Goal: Check status: Check status

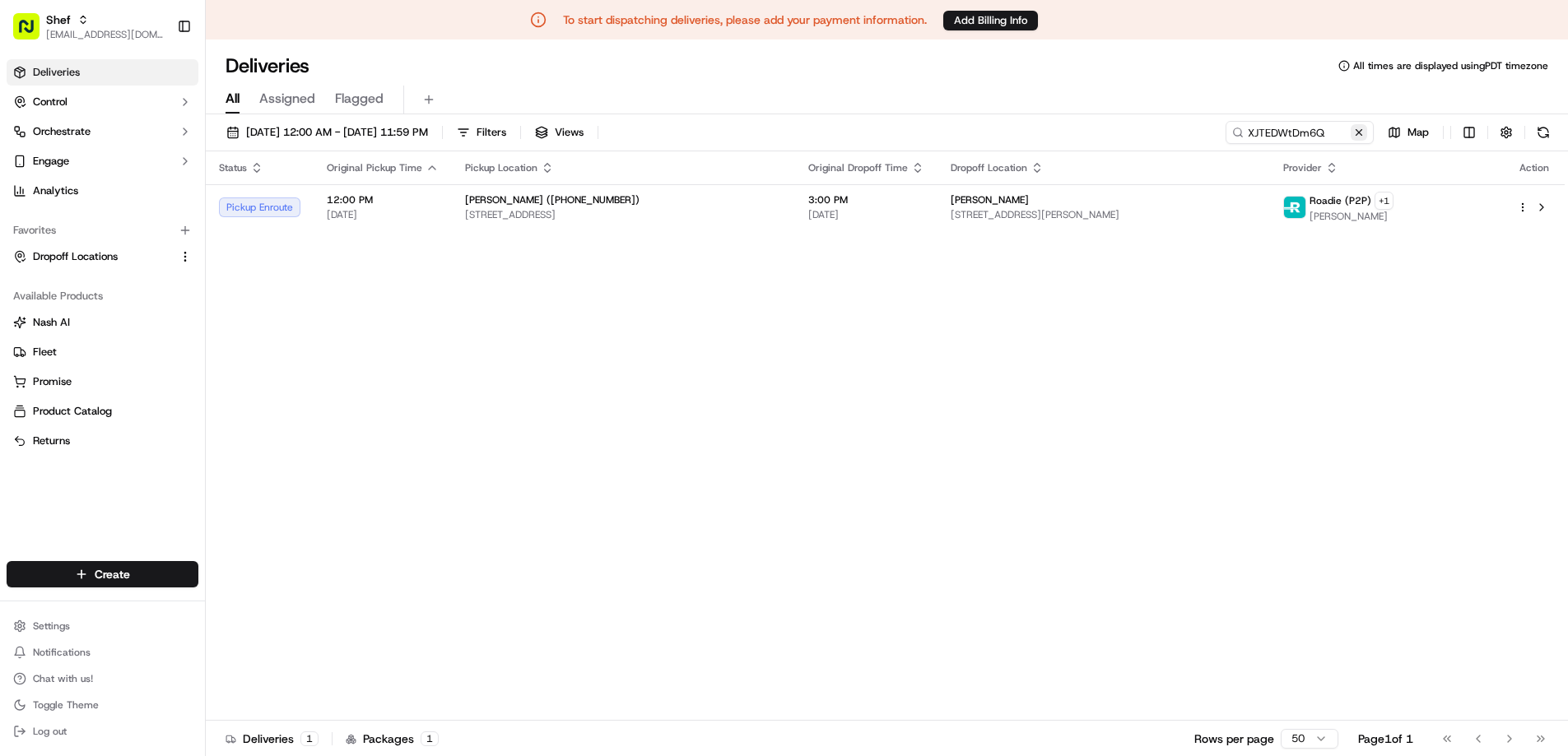
click at [1358, 134] on button at bounding box center [1359, 133] width 16 height 16
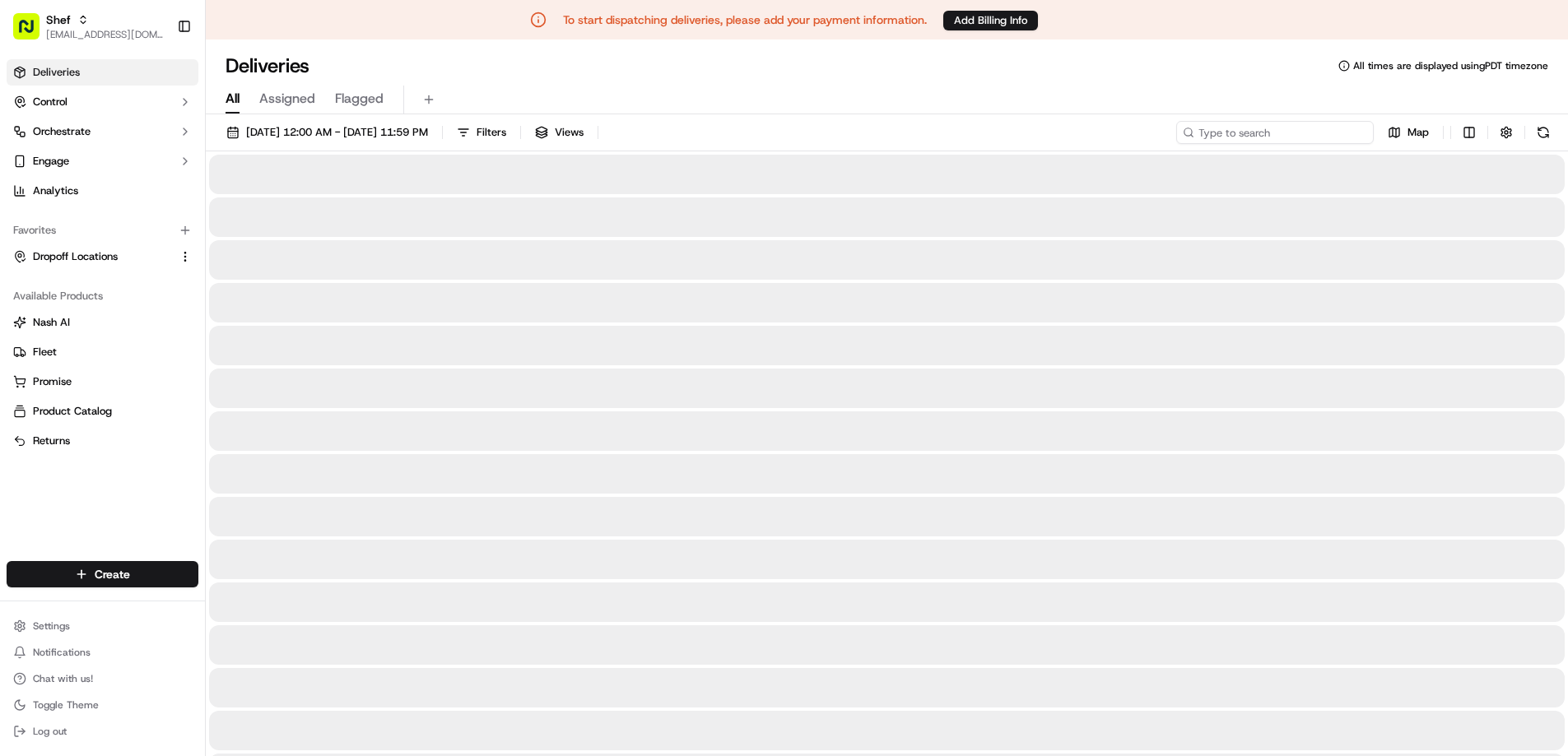
click at [1309, 140] on input at bounding box center [1275, 133] width 198 height 23
paste input "8tJ9mFDQPwV"
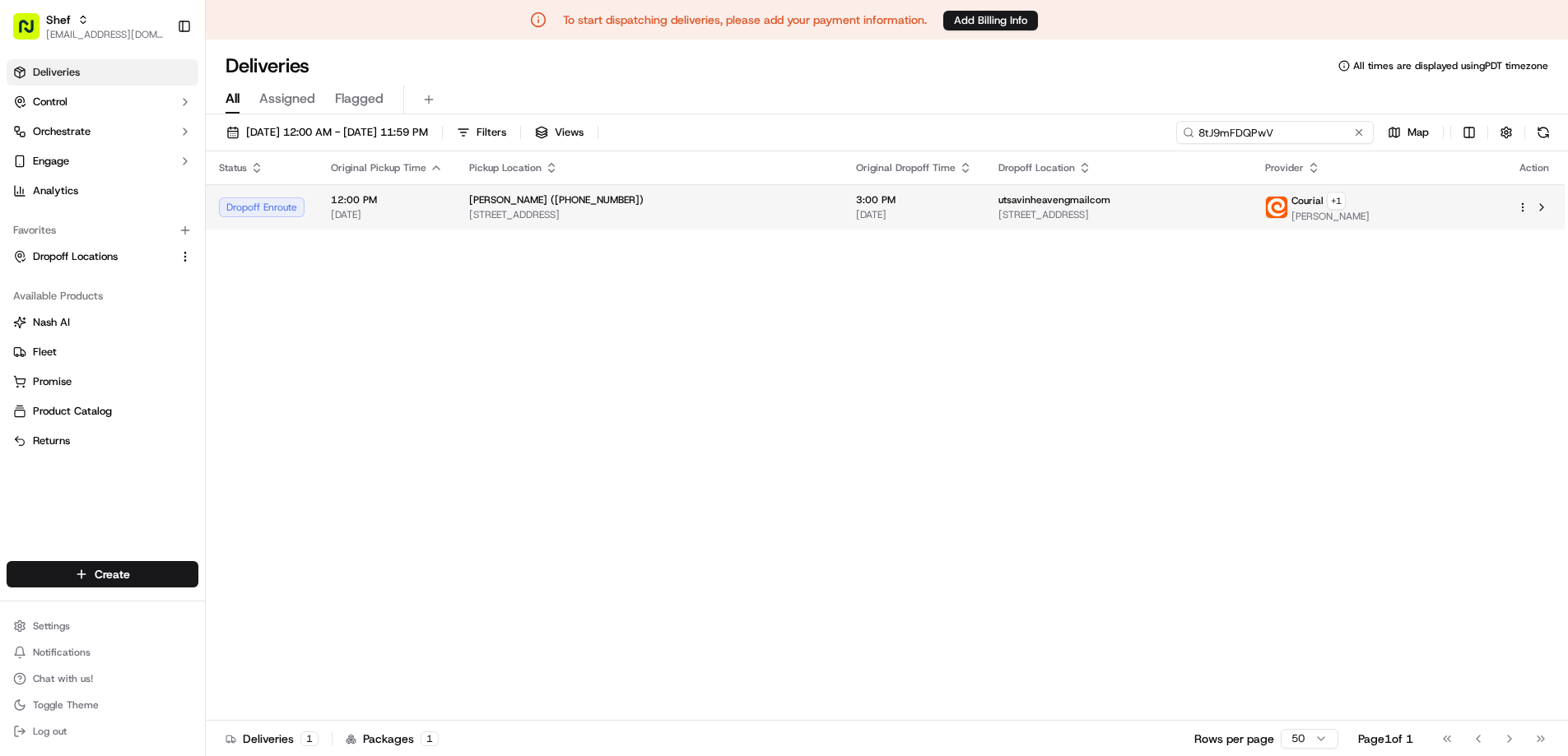
type input "8tJ9mFDQPwV"
click at [577, 210] on span "[STREET_ADDRESS]" at bounding box center [649, 215] width 361 height 13
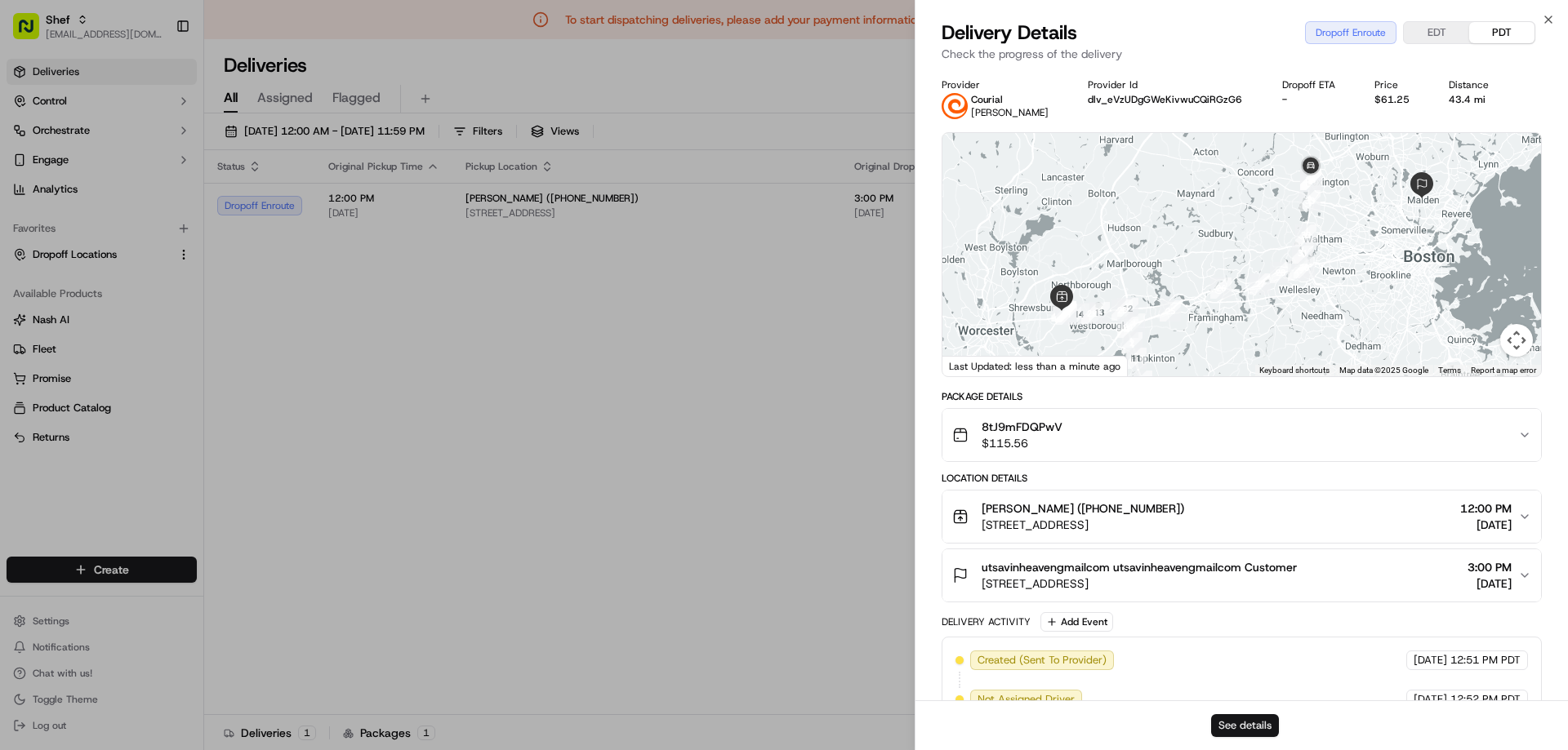
click at [1238, 723] on button "See details" at bounding box center [1245, 725] width 68 height 23
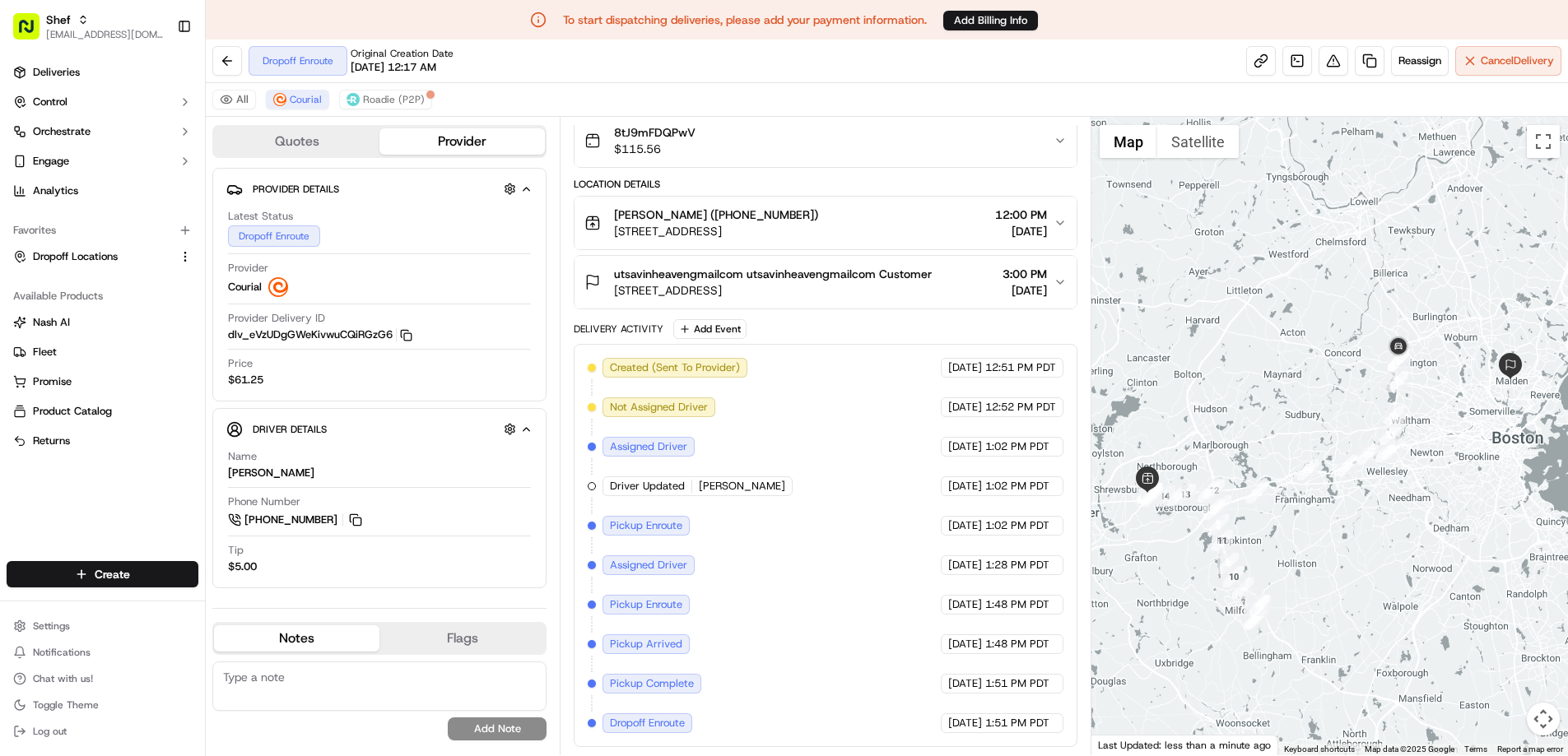
click at [296, 89] on div "All Courial Roadie (P2P)" at bounding box center [886, 100] width 1362 height 34
click at [302, 99] on span "Courial" at bounding box center [306, 99] width 32 height 13
click at [385, 98] on span "Roadie (P2P)" at bounding box center [393, 99] width 61 height 13
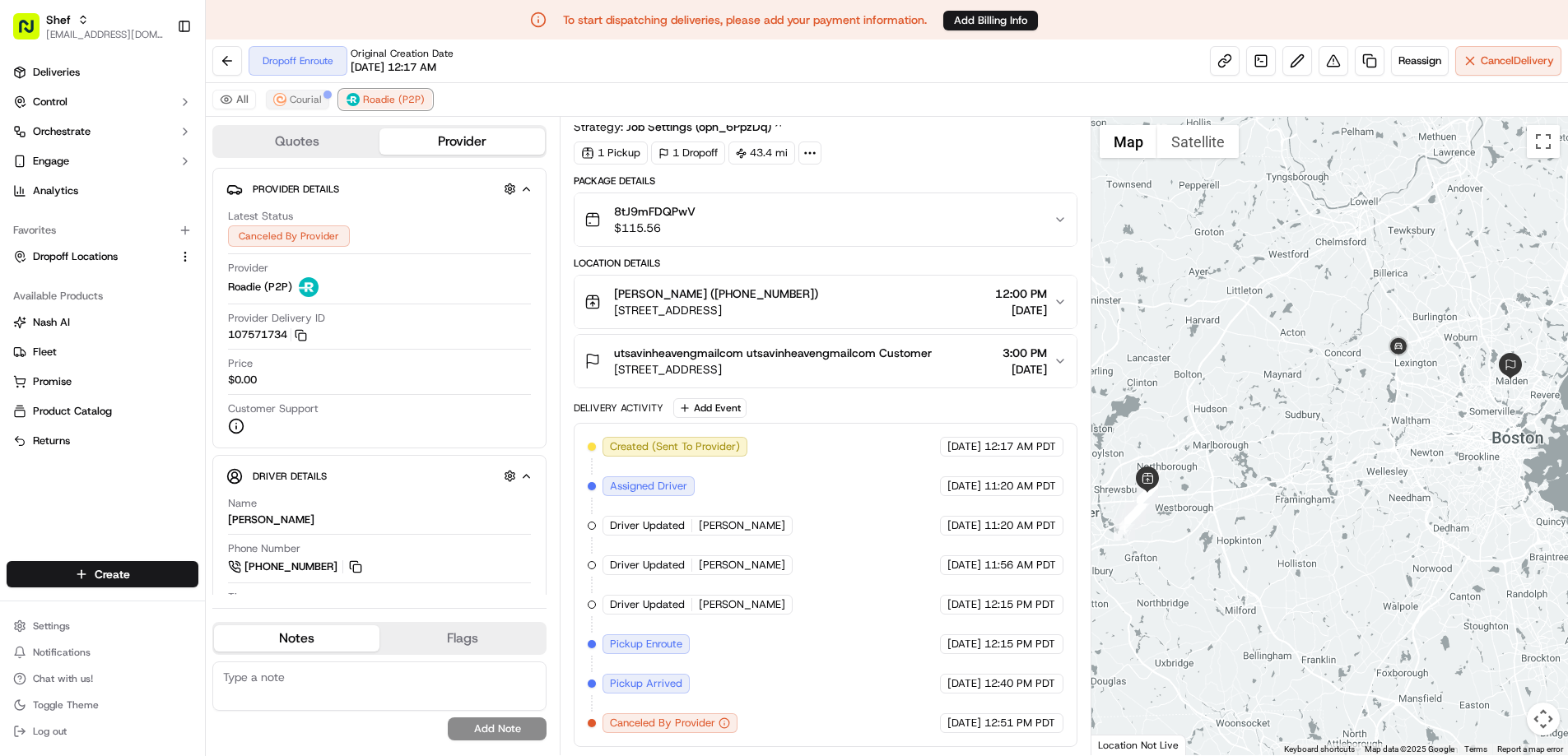
scroll to position [46, 0]
click at [299, 99] on span "Courial" at bounding box center [306, 99] width 32 height 13
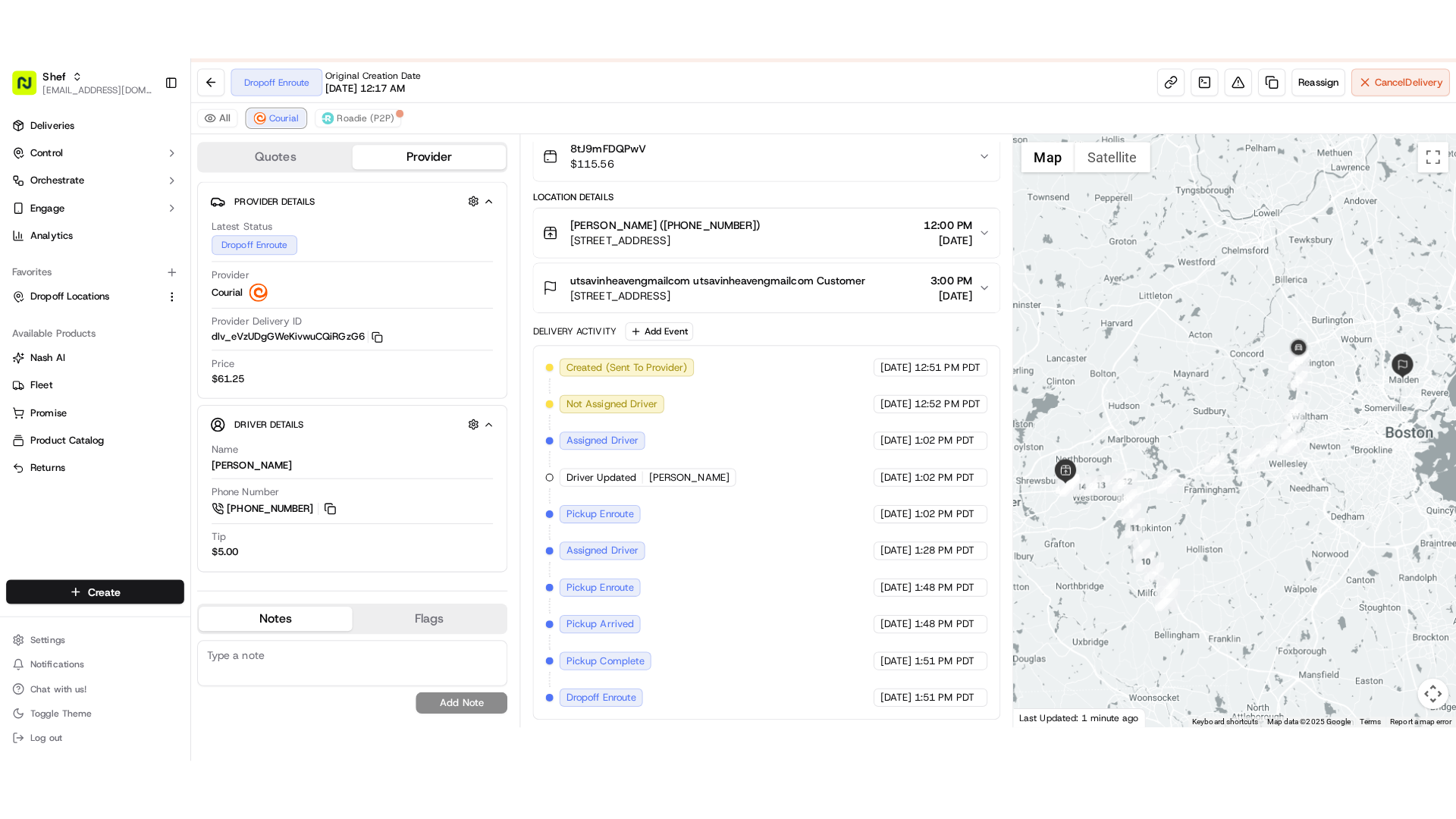
scroll to position [36, 0]
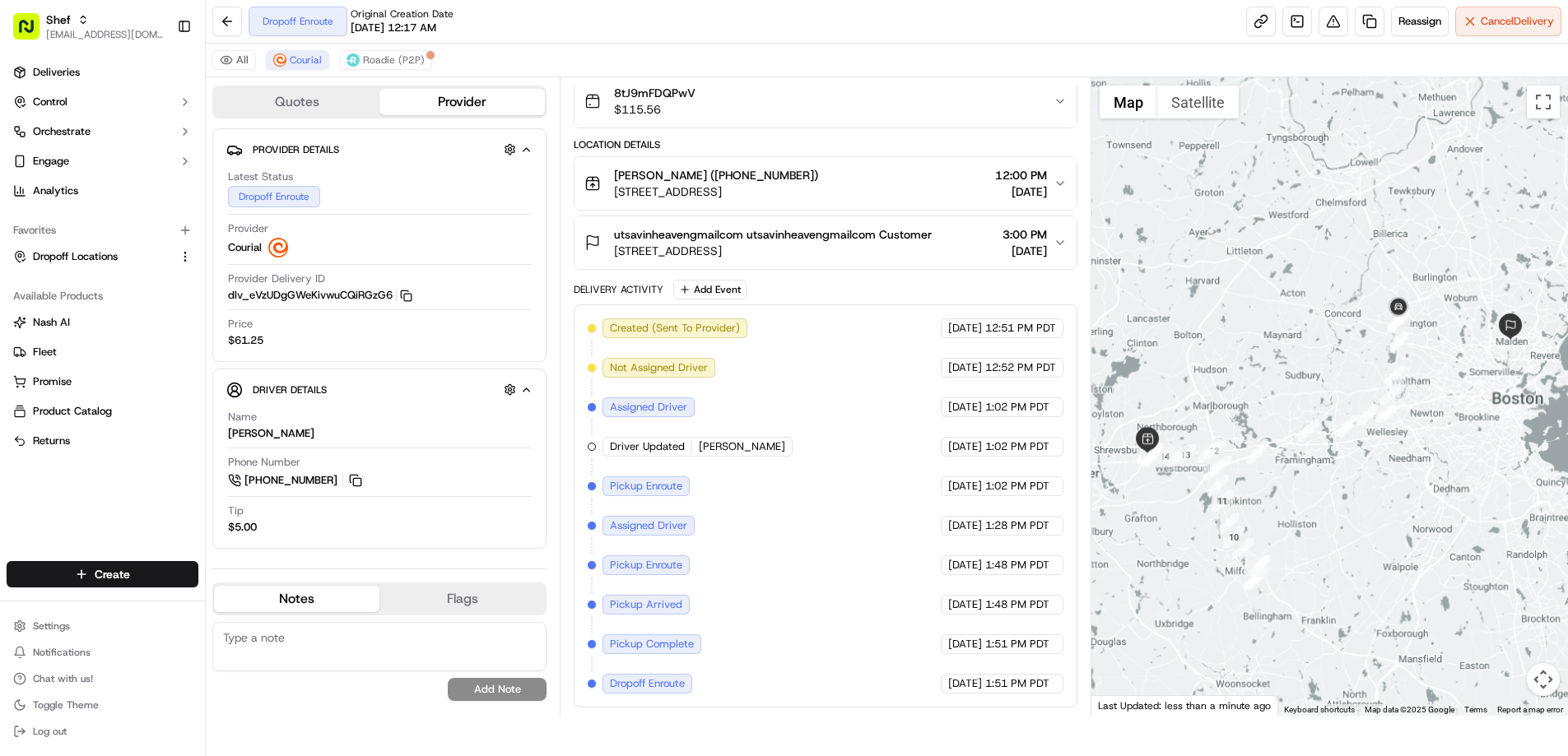
click at [318, 85] on div "Quotes Provider Provider Details Hidden ( 4 ) Latest Status Dropoff Enroute Pro…" at bounding box center [382, 396] width 354 height 638
click at [308, 96] on button "Quotes" at bounding box center [297, 102] width 166 height 27
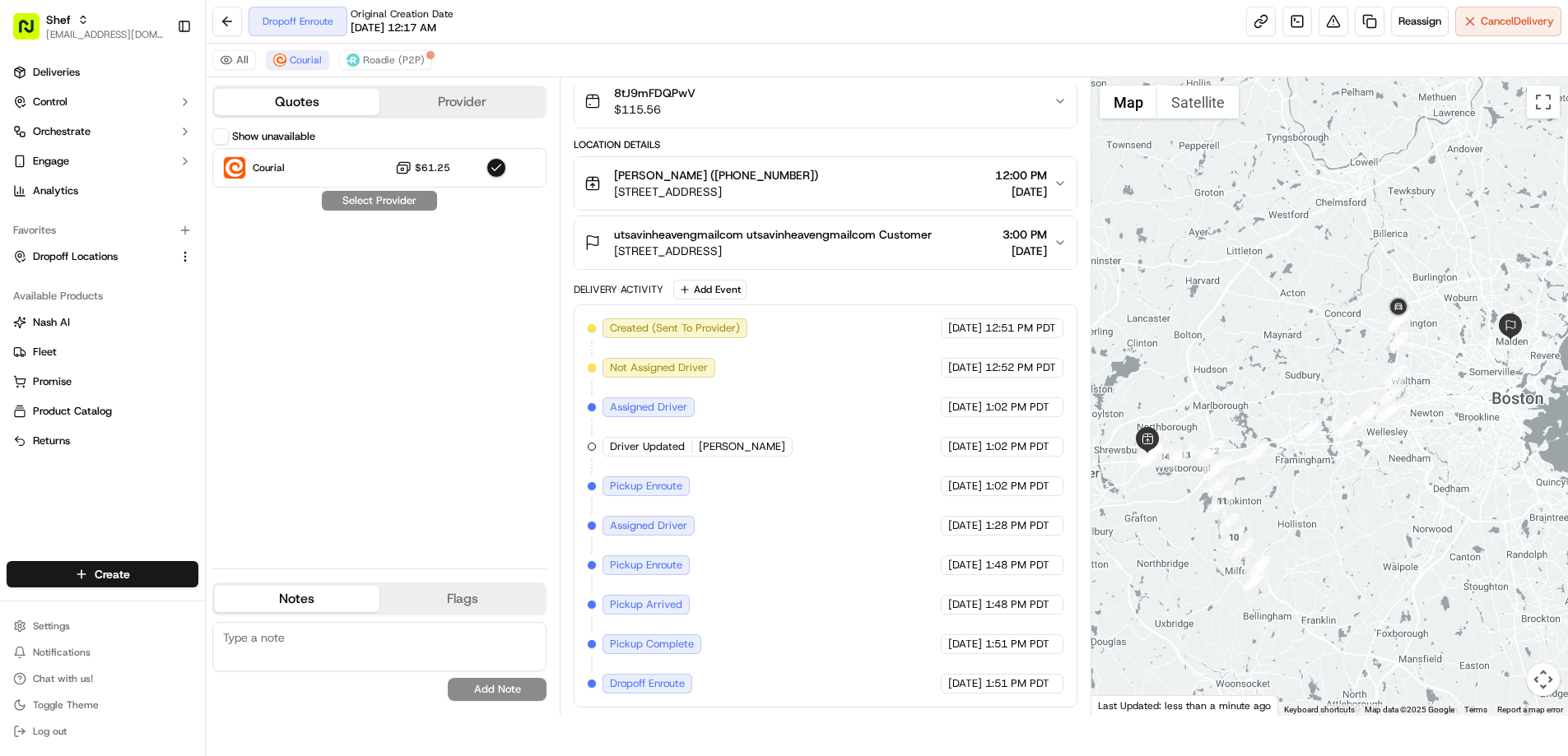
click at [450, 99] on button "Provider" at bounding box center [462, 102] width 166 height 27
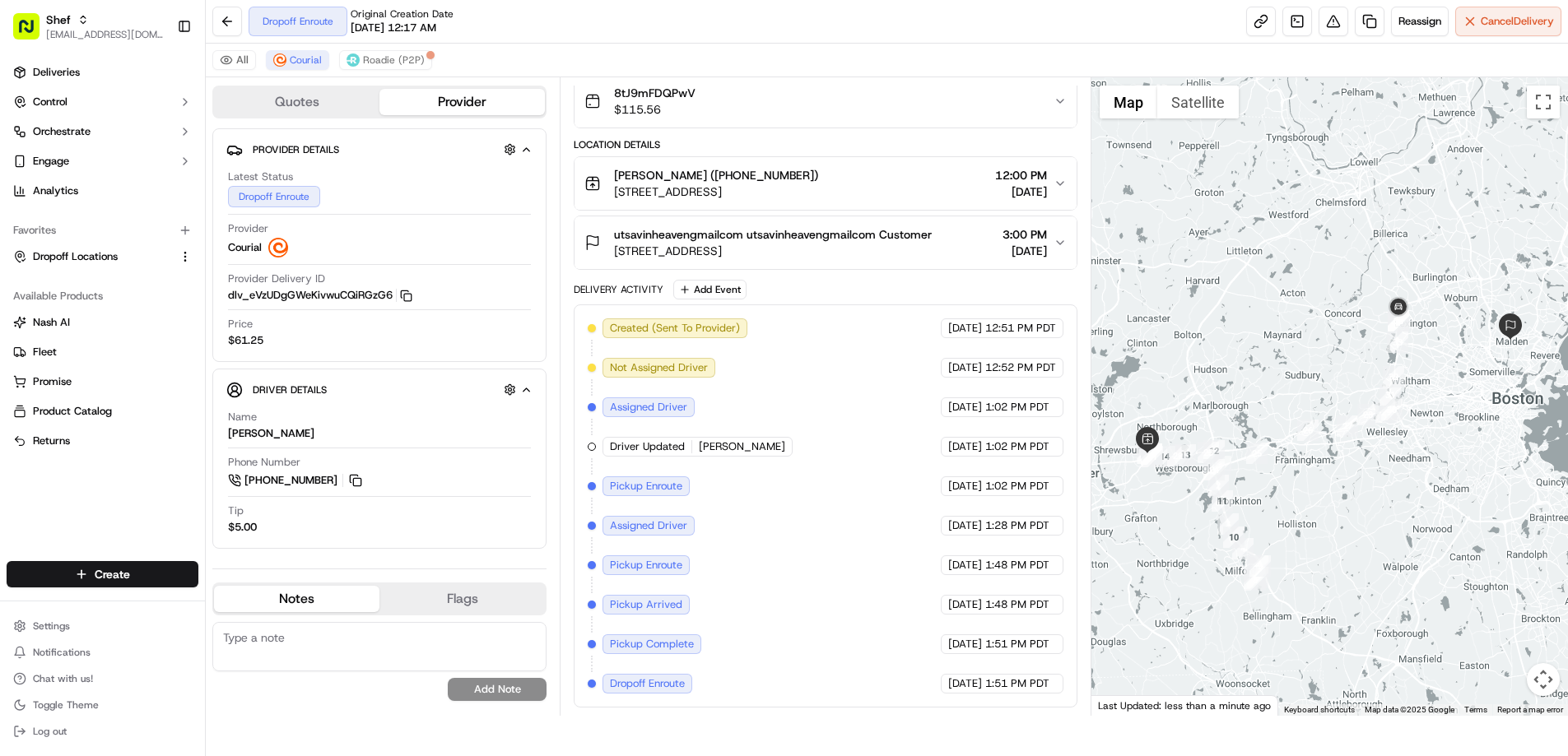
click at [421, 588] on button "Flags" at bounding box center [462, 599] width 166 height 27
click at [323, 589] on button "Notes" at bounding box center [297, 599] width 166 height 27
click at [1533, 106] on button "Toggle fullscreen view" at bounding box center [1543, 102] width 33 height 33
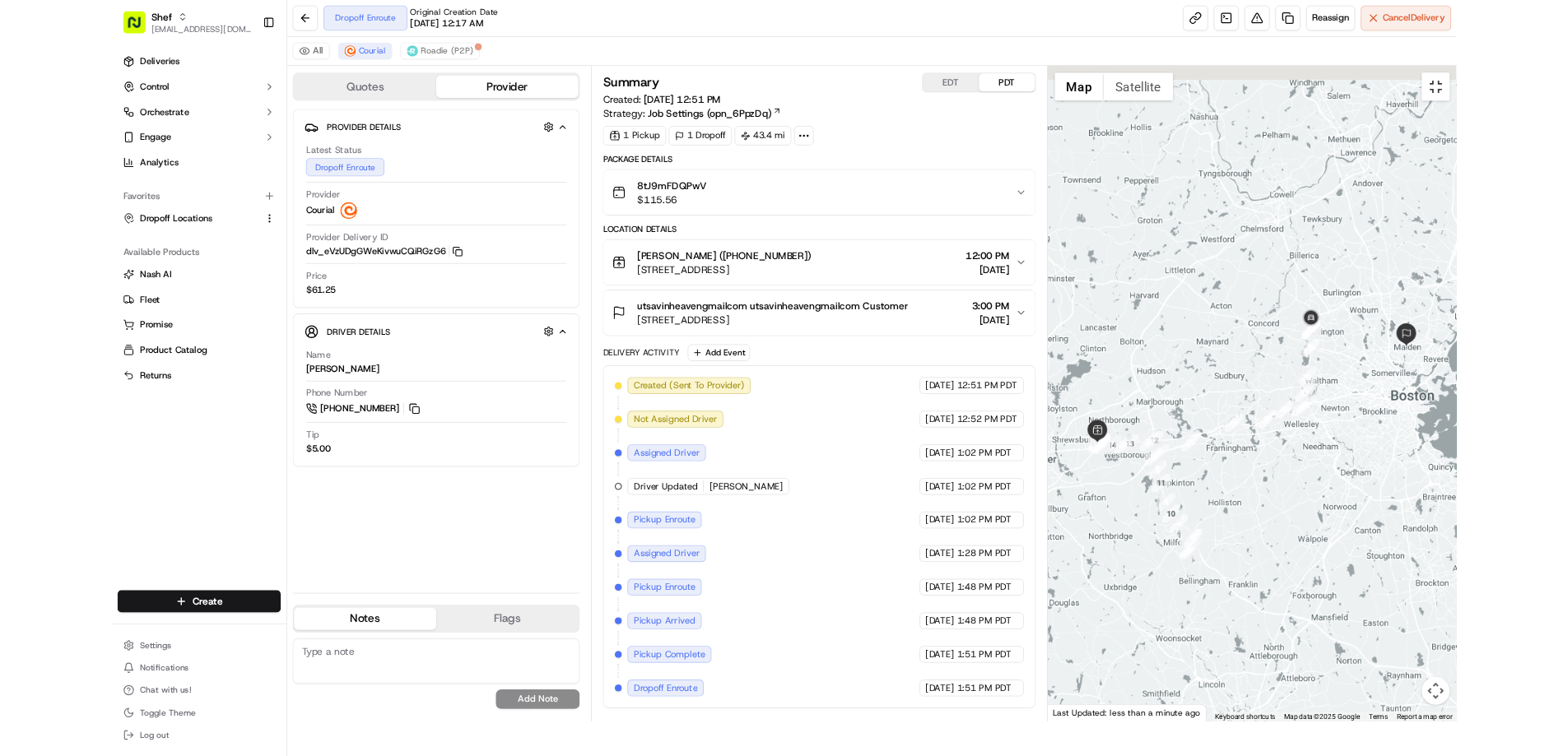
scroll to position [0, 0]
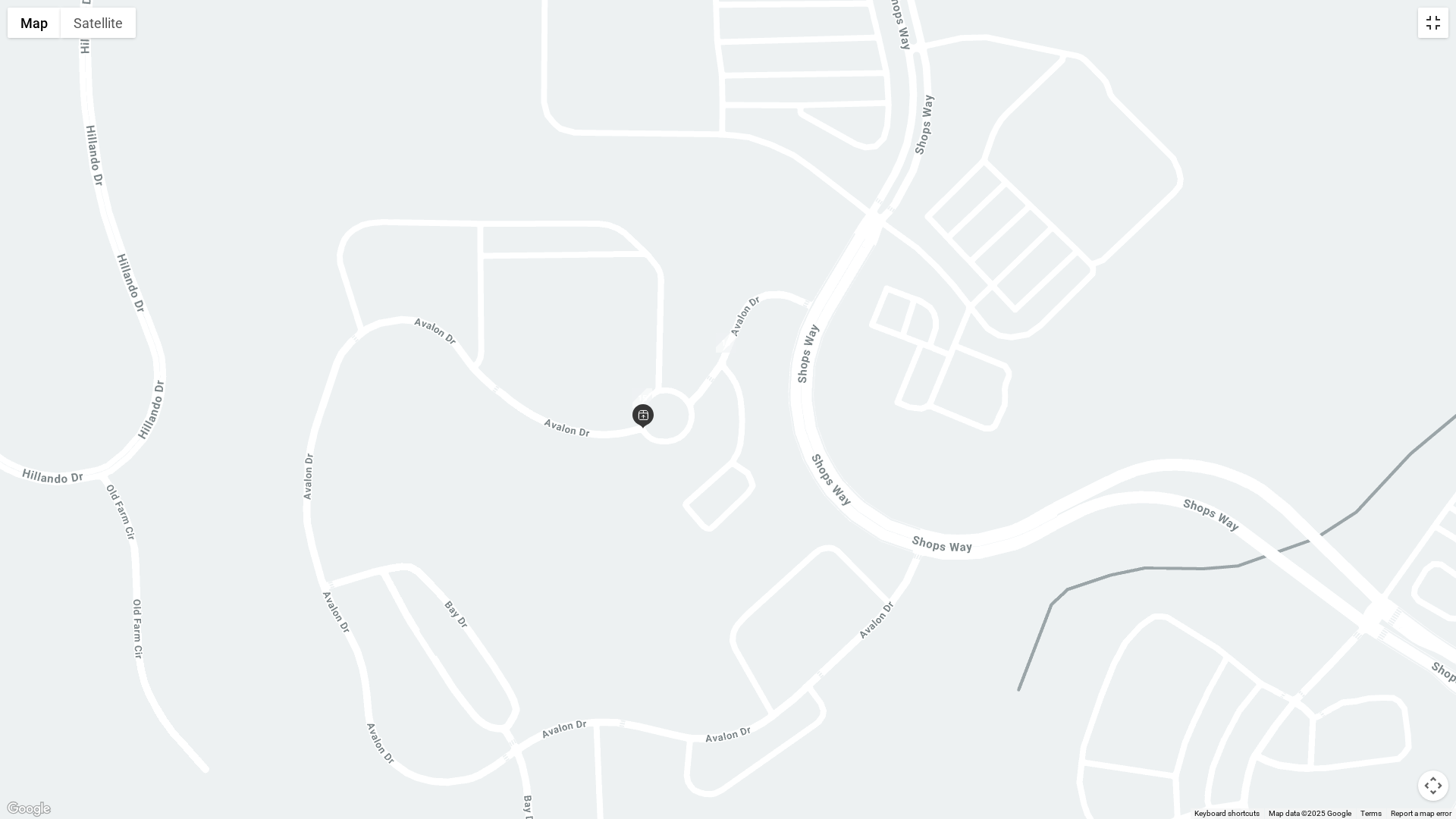
click at [1440, 30] on button "Toggle fullscreen view" at bounding box center [1433, 22] width 30 height 30
